Goal: Obtain resource: Obtain resource

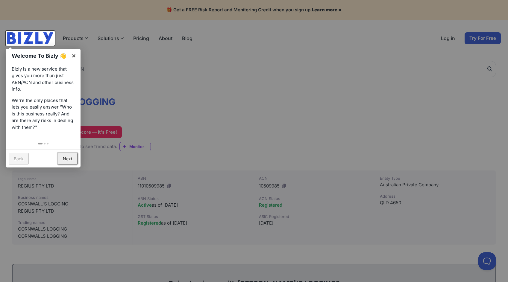
click at [62, 164] on link "Next" at bounding box center [68, 159] width 20 height 12
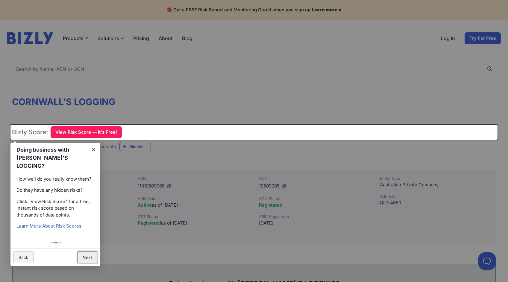
click at [90, 252] on link "Next" at bounding box center [88, 258] width 20 height 12
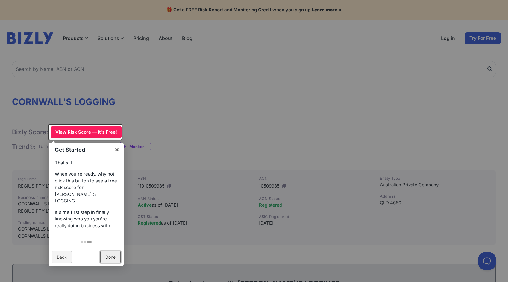
click at [116, 252] on link "Done" at bounding box center [110, 258] width 20 height 12
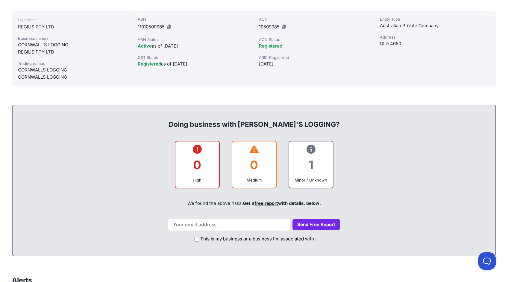
scroll to position [180, 0]
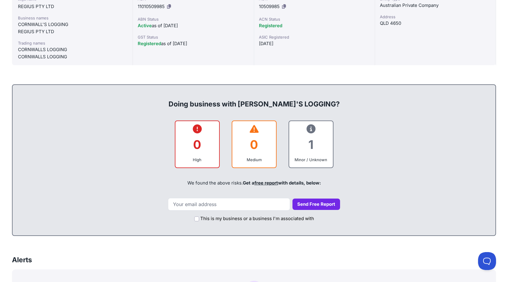
click at [319, 152] on div "1" at bounding box center [311, 145] width 34 height 24
click at [312, 129] on icon at bounding box center [311, 129] width 9 height 0
click at [270, 182] on link "free report" at bounding box center [267, 183] width 24 height 6
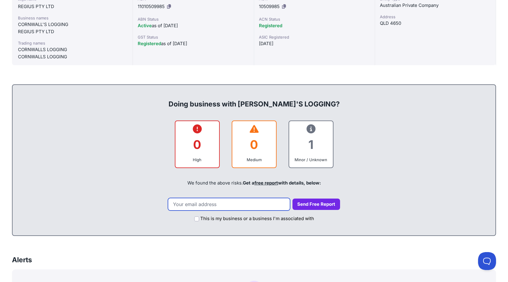
click at [255, 204] on input "email" at bounding box center [229, 204] width 122 height 13
type input "bradhens1@gmail.com"
click at [192, 220] on div "This is my business or a business I'm associated with" at bounding box center [254, 217] width 471 height 13
click at [196, 220] on input "This is my business or a business I'm associated with" at bounding box center [196, 219] width 5 height 5
checkbox input "true"
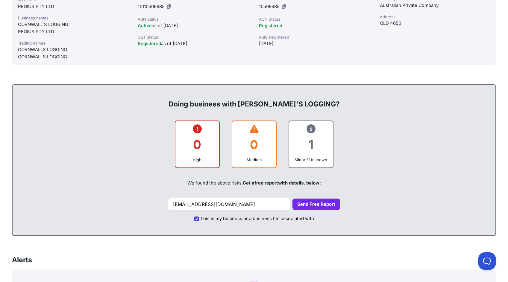
click at [326, 202] on button "Send Free Report" at bounding box center [317, 205] width 48 height 12
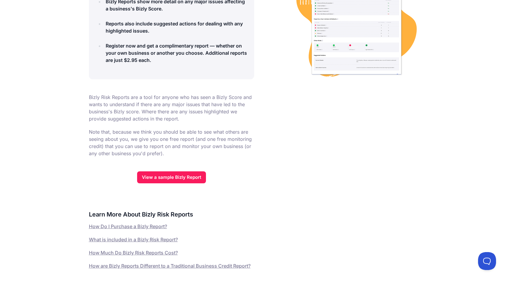
scroll to position [150, 0]
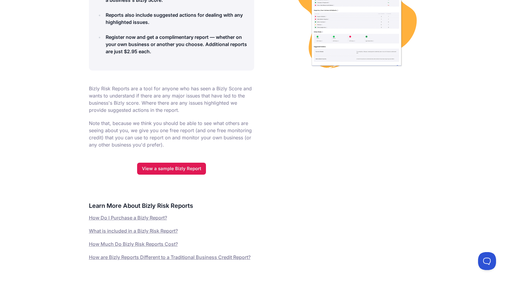
click at [172, 169] on link "View a sample Bizly Report" at bounding box center [171, 169] width 69 height 12
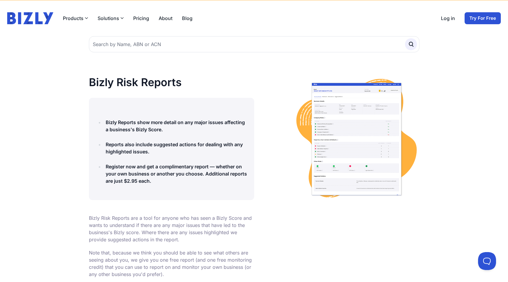
scroll to position [0, 0]
